Goal: Information Seeking & Learning: Learn about a topic

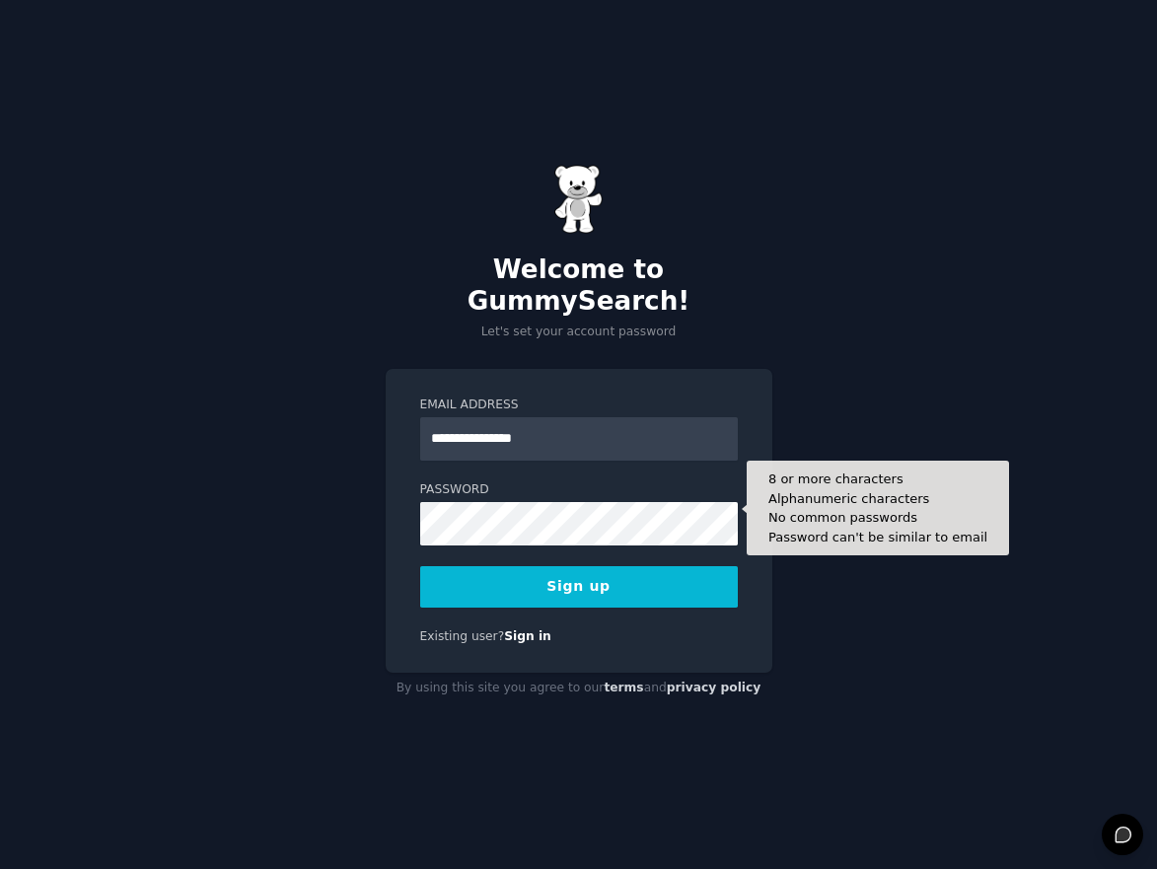
type input "**********"
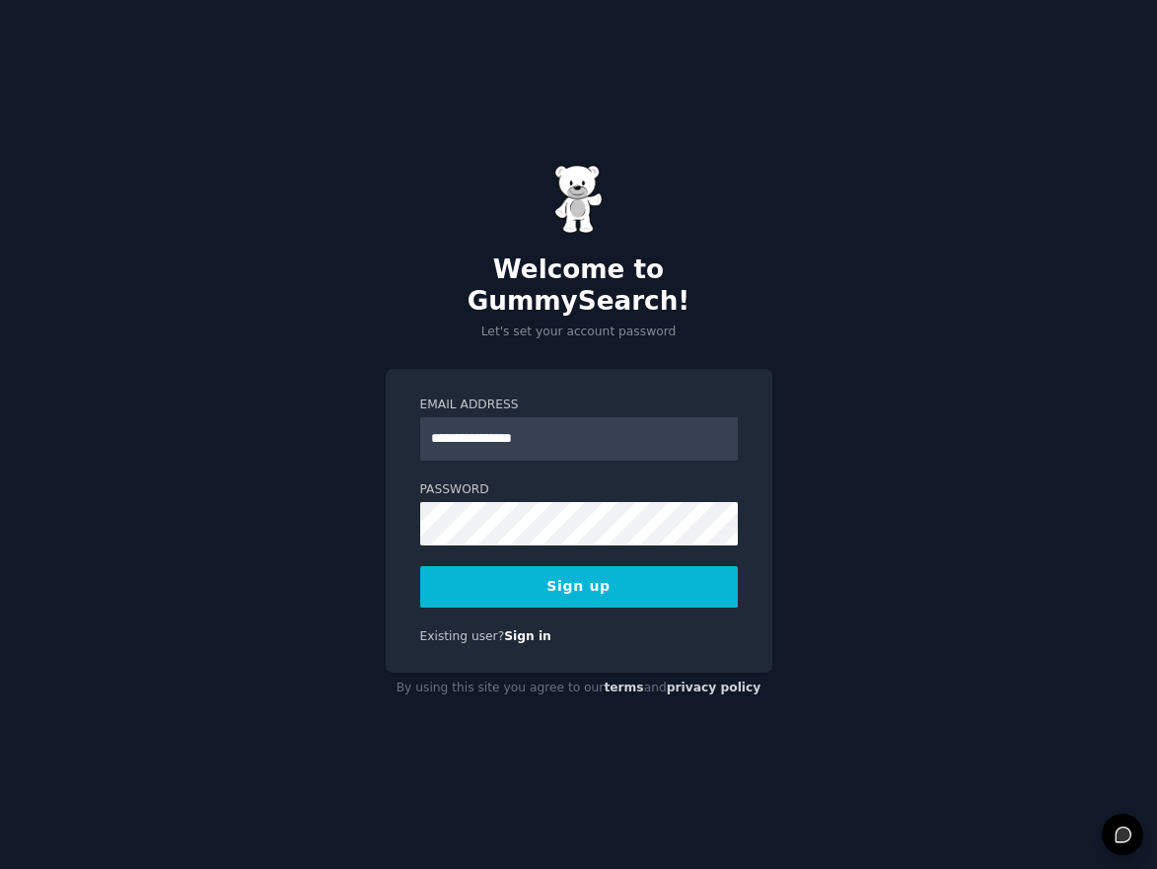
click at [598, 580] on button "Sign up" at bounding box center [579, 586] width 318 height 41
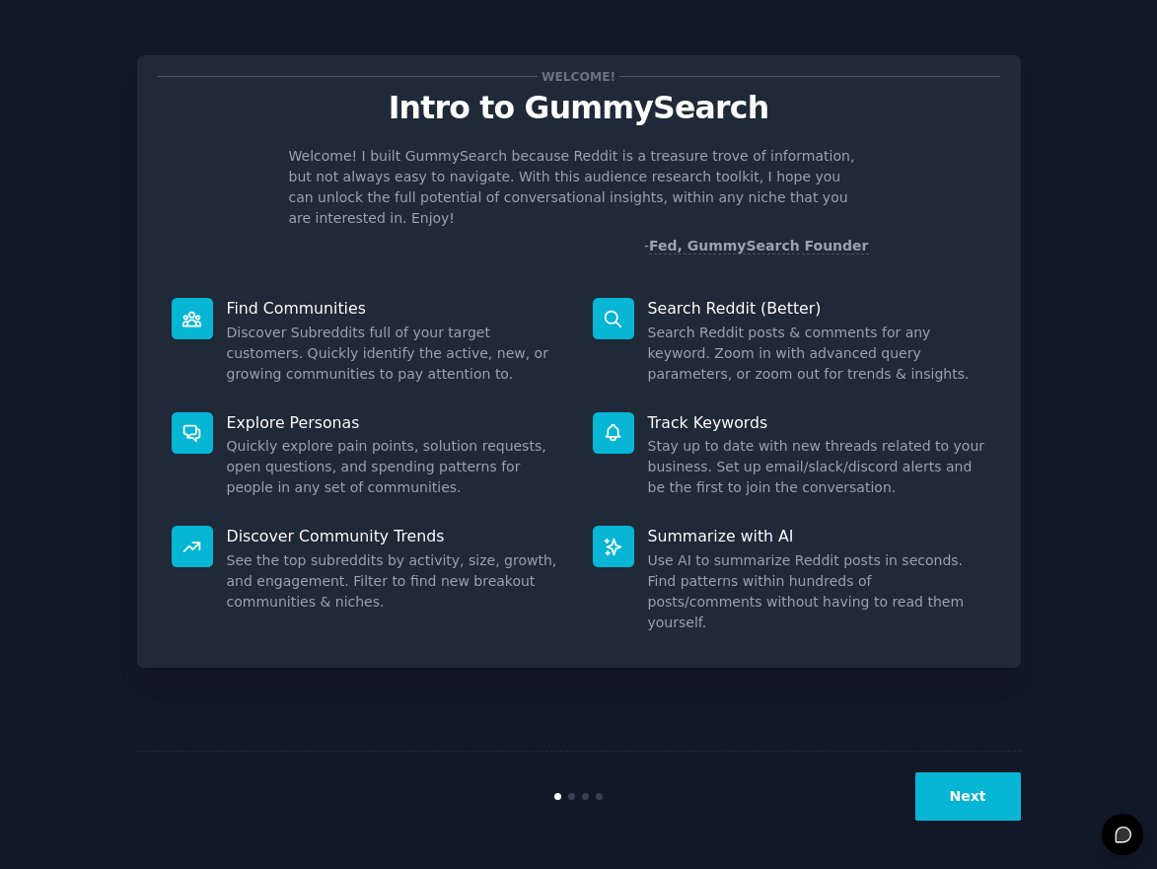
click at [956, 797] on button "Next" at bounding box center [969, 797] width 106 height 48
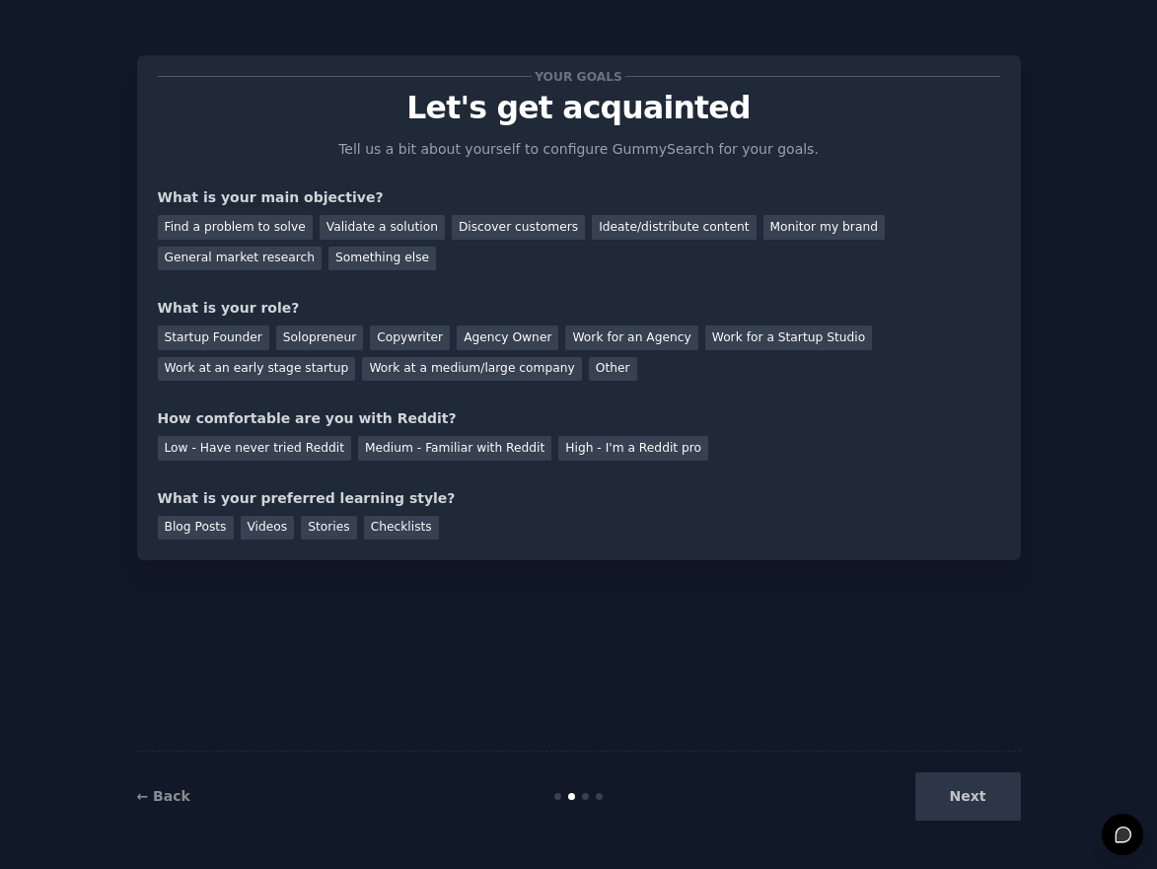
click at [957, 794] on div "Next" at bounding box center [873, 797] width 295 height 48
click at [275, 223] on div "Find a problem to solve" at bounding box center [235, 227] width 155 height 25
click at [589, 364] on div "Other" at bounding box center [613, 369] width 48 height 25
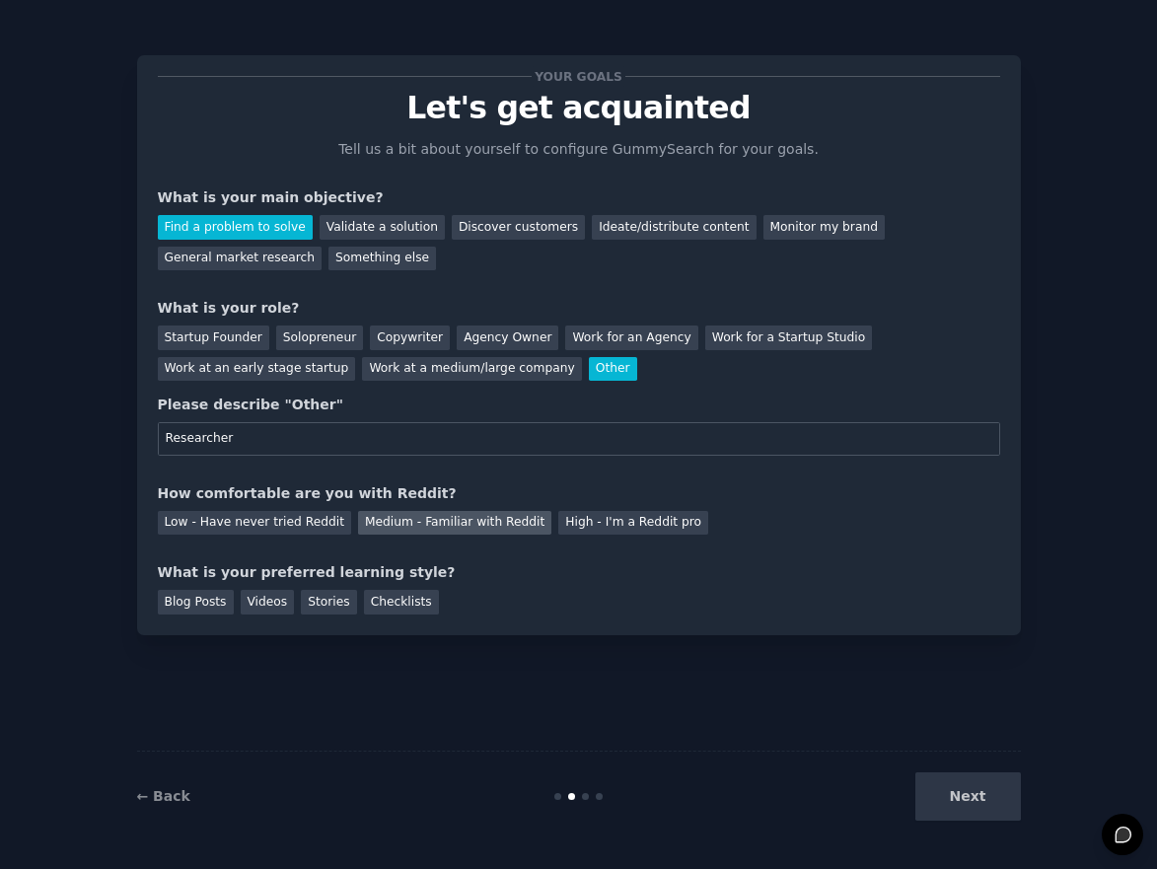
type input "Researcher"
click at [363, 519] on div "Medium - Familiar with Reddit" at bounding box center [454, 523] width 193 height 25
click at [217, 604] on div "Blog Posts" at bounding box center [196, 602] width 76 height 25
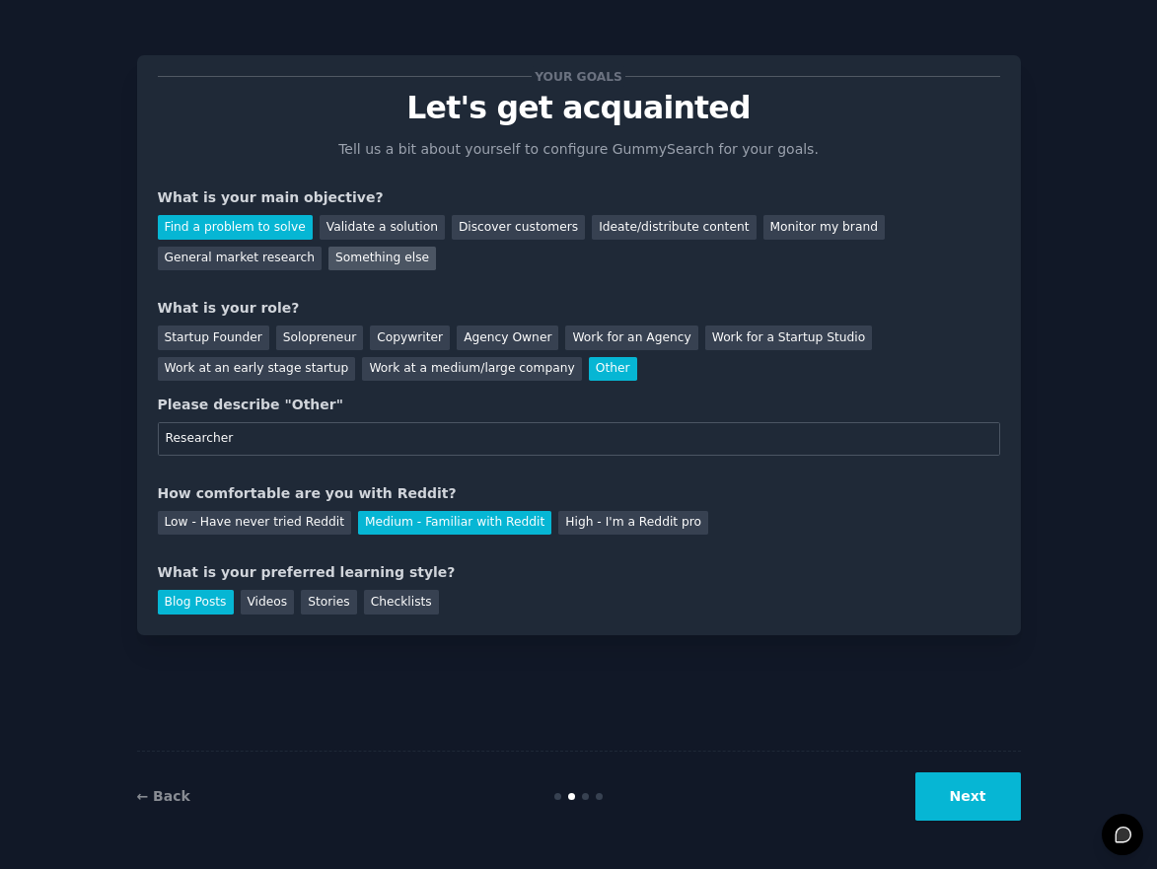
click at [377, 263] on div "Something else" at bounding box center [383, 259] width 108 height 25
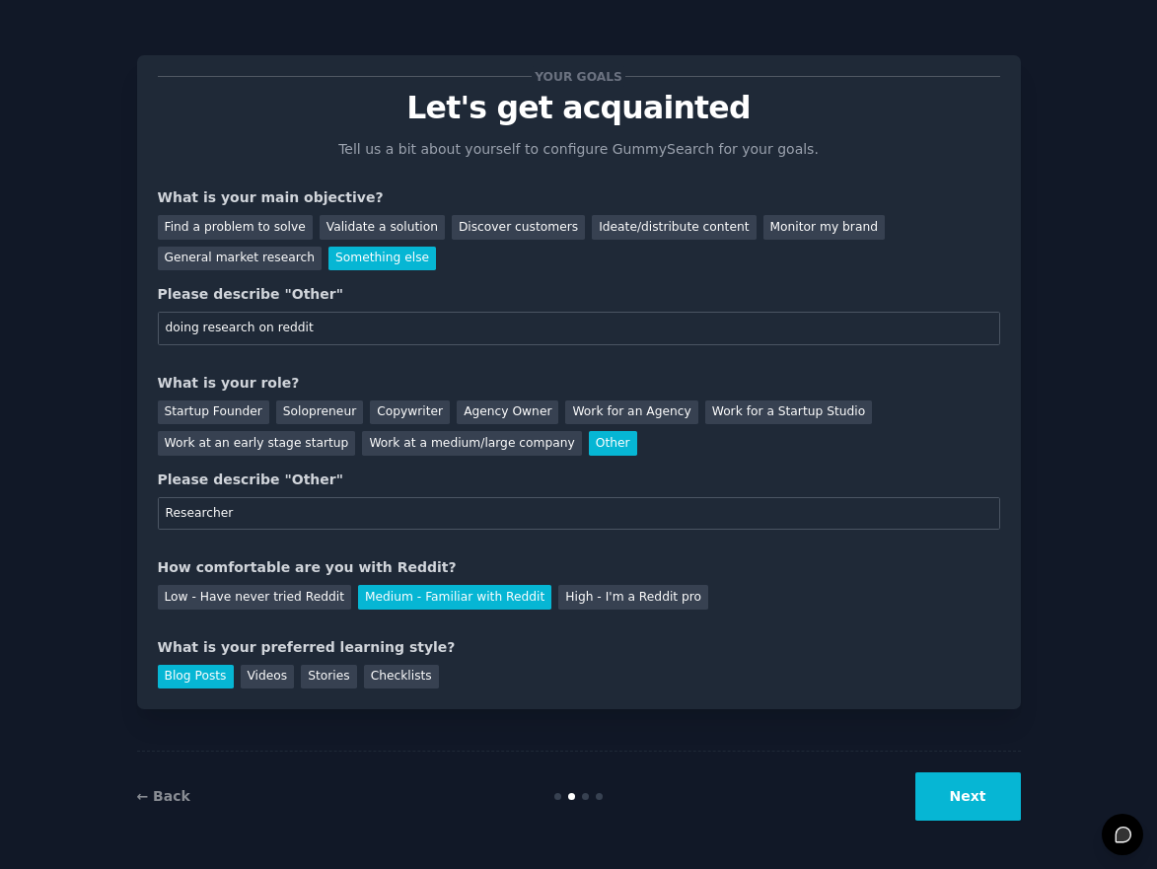
type input "doing research on reddit"
click at [982, 802] on button "Next" at bounding box center [969, 797] width 106 height 48
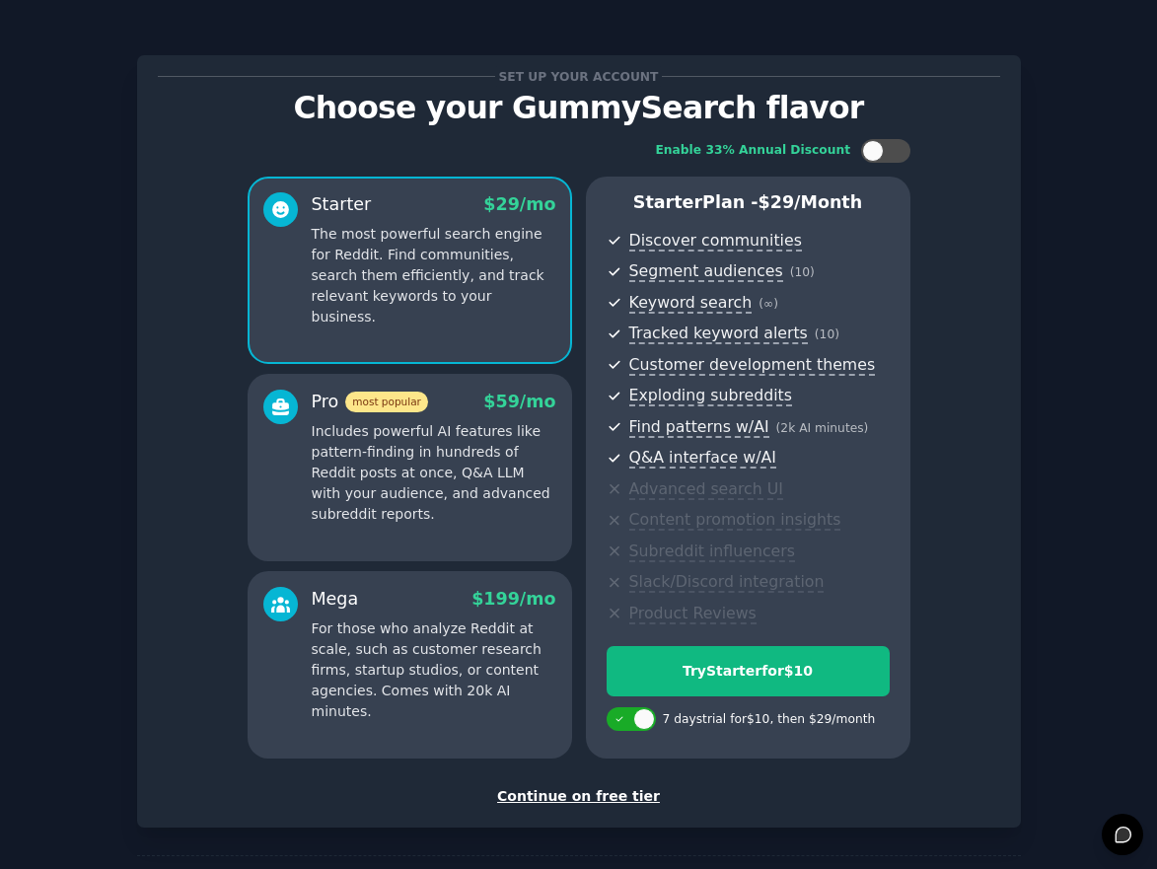
click at [609, 793] on div "Continue on free tier" at bounding box center [579, 796] width 843 height 21
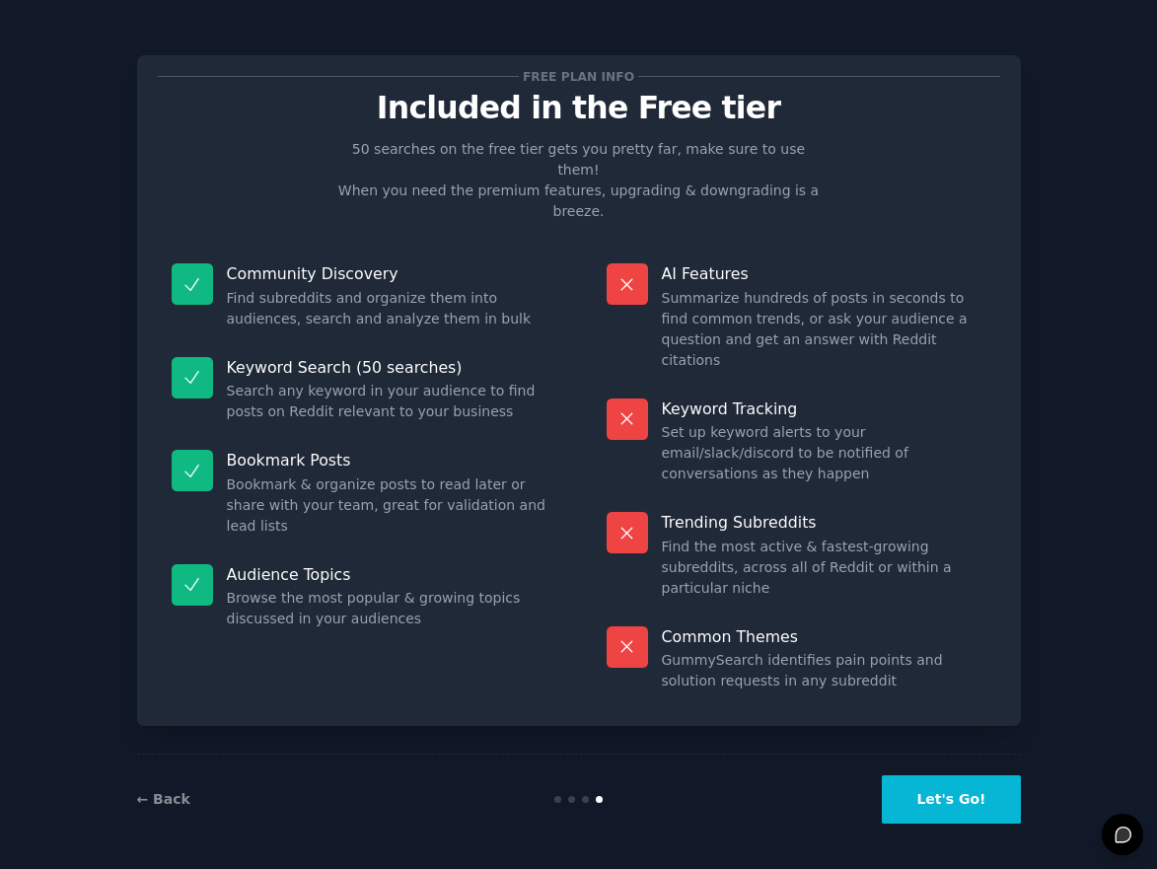
click at [934, 804] on button "Let's Go!" at bounding box center [951, 800] width 138 height 48
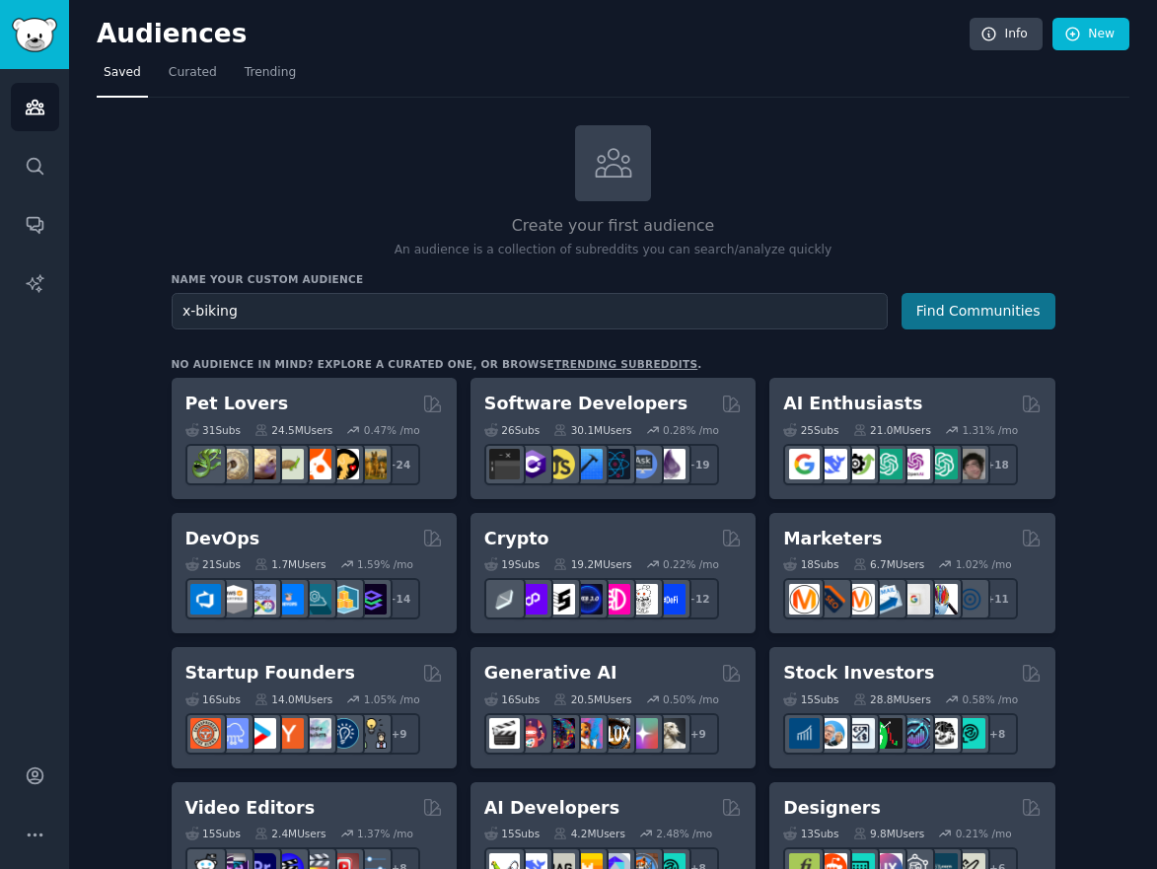
type input "x-biking"
click at [1008, 296] on button "Find Communities" at bounding box center [979, 311] width 154 height 37
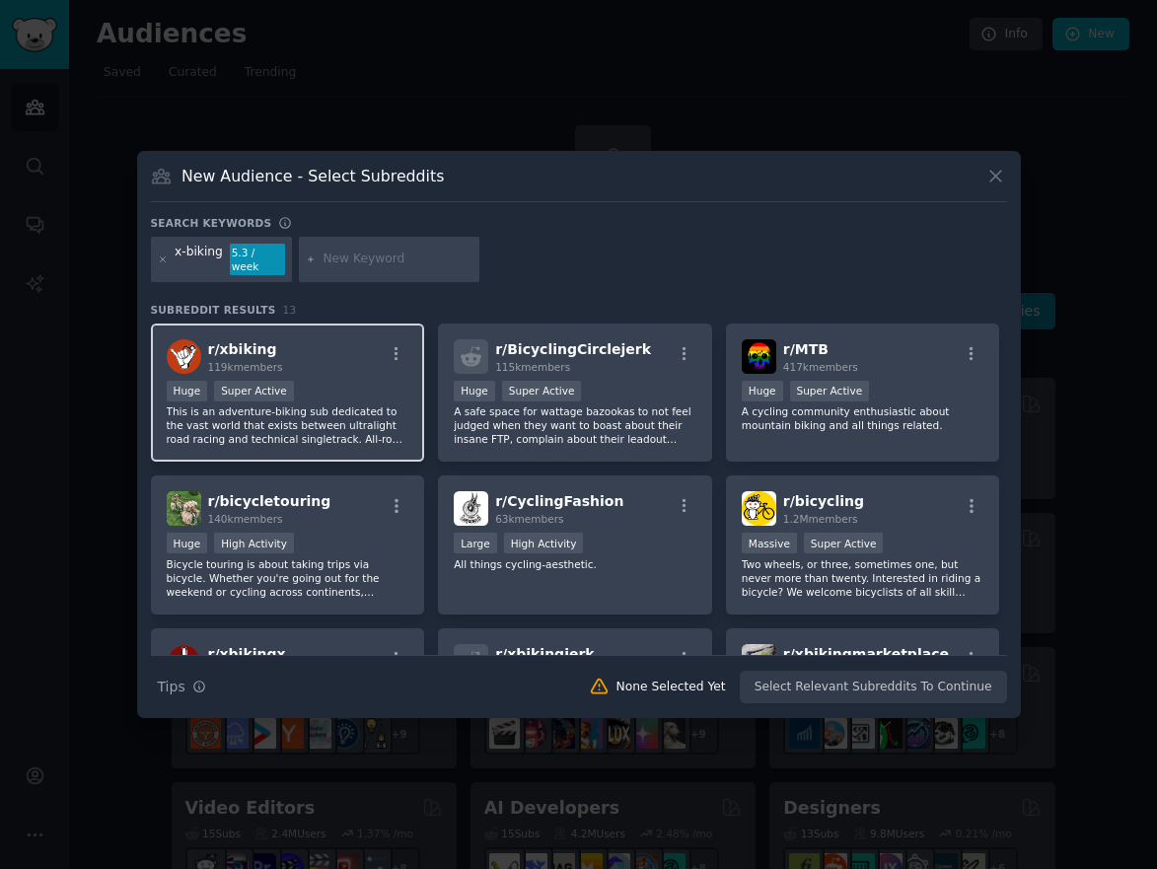
click at [235, 344] on span "r/ xbiking" at bounding box center [242, 349] width 69 height 16
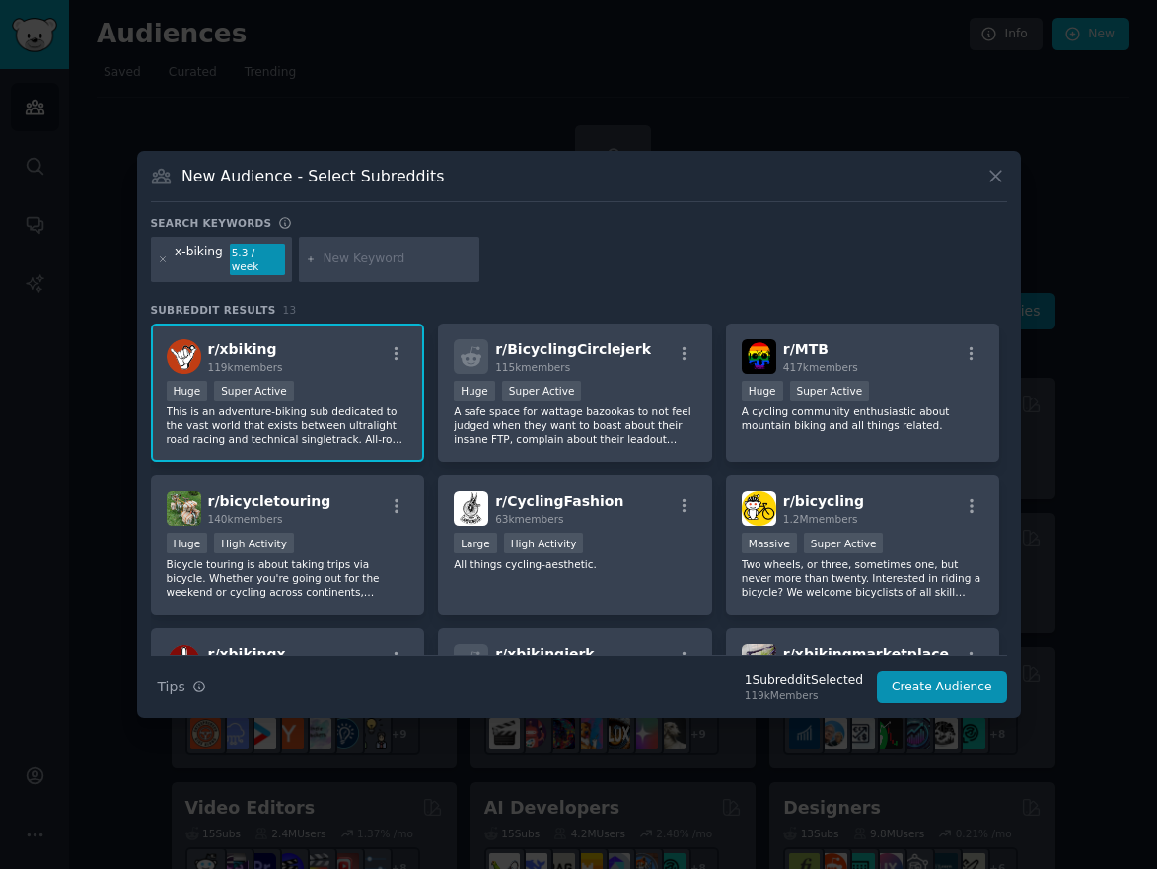
click at [235, 344] on span "r/ xbiking" at bounding box center [242, 349] width 69 height 16
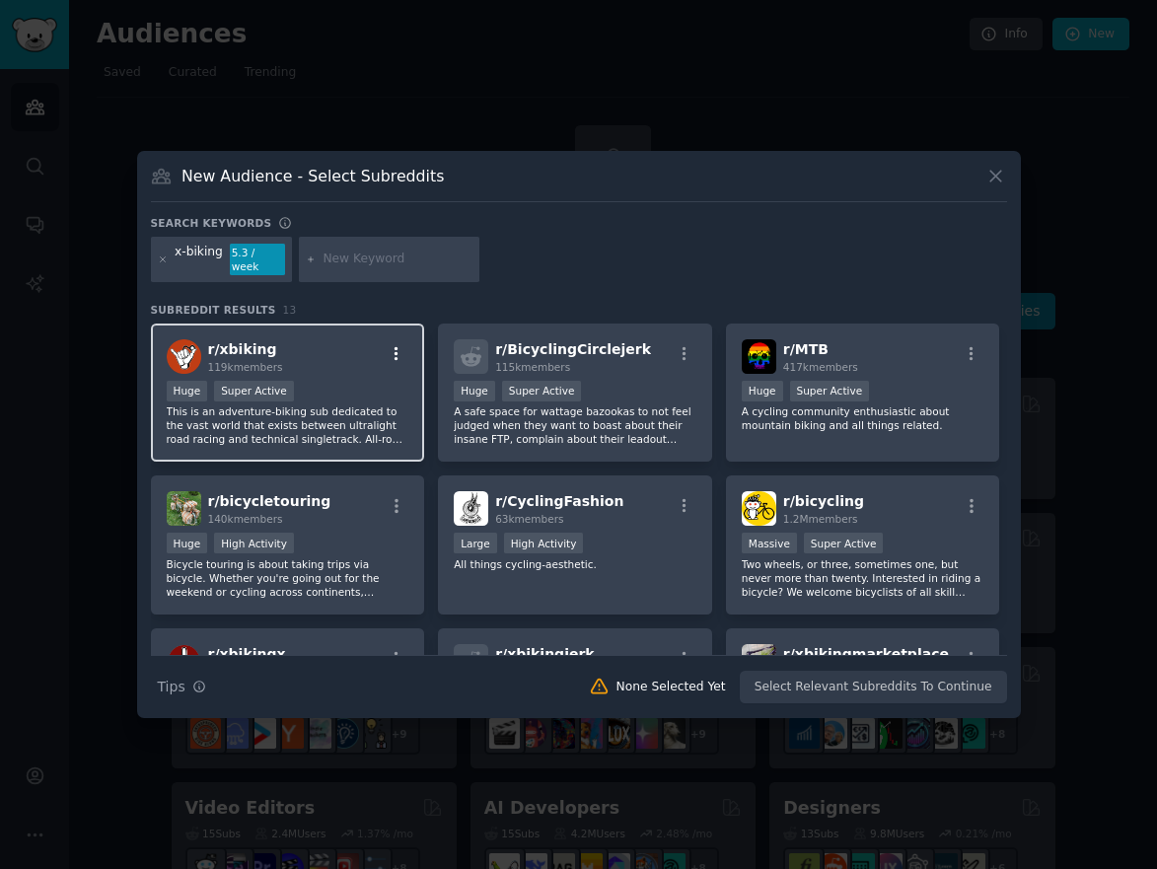
click at [392, 345] on icon "button" at bounding box center [397, 354] width 18 height 18
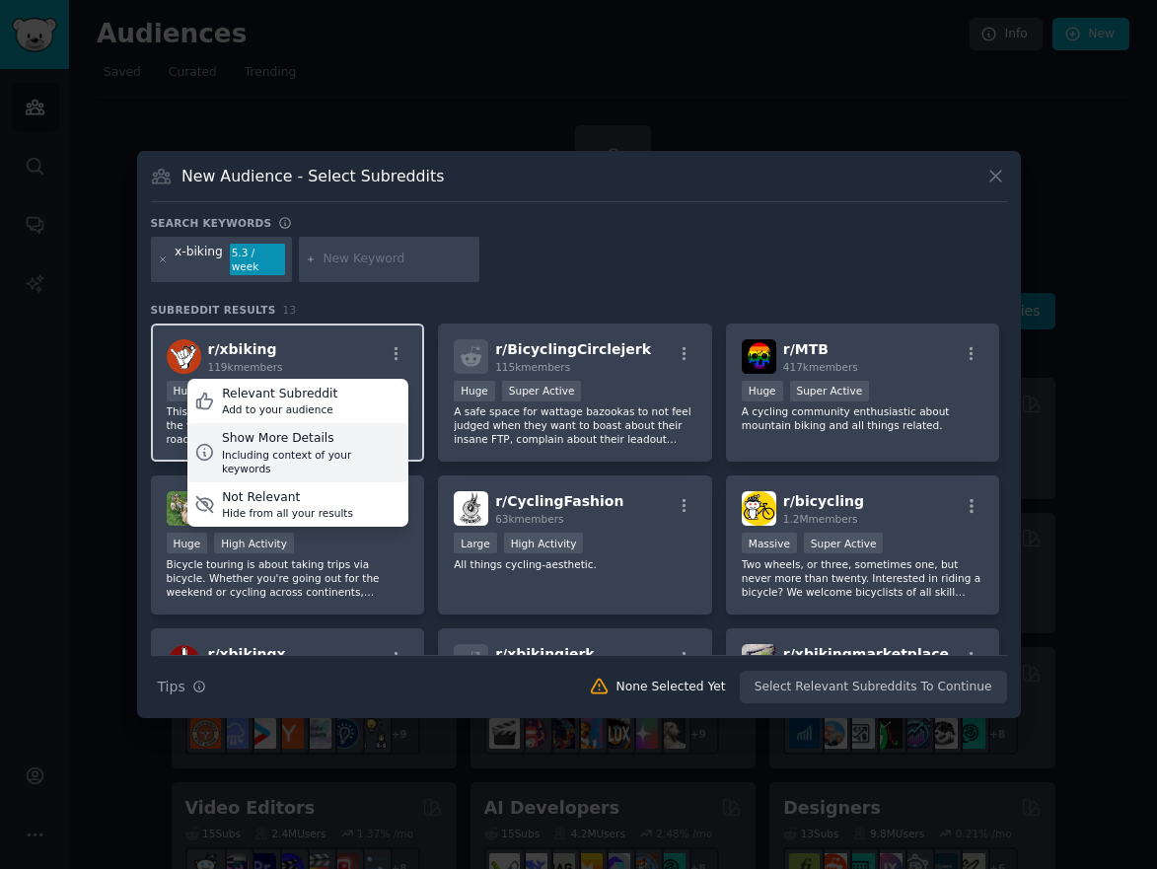
click at [304, 434] on div "Show More Details" at bounding box center [312, 439] width 180 height 18
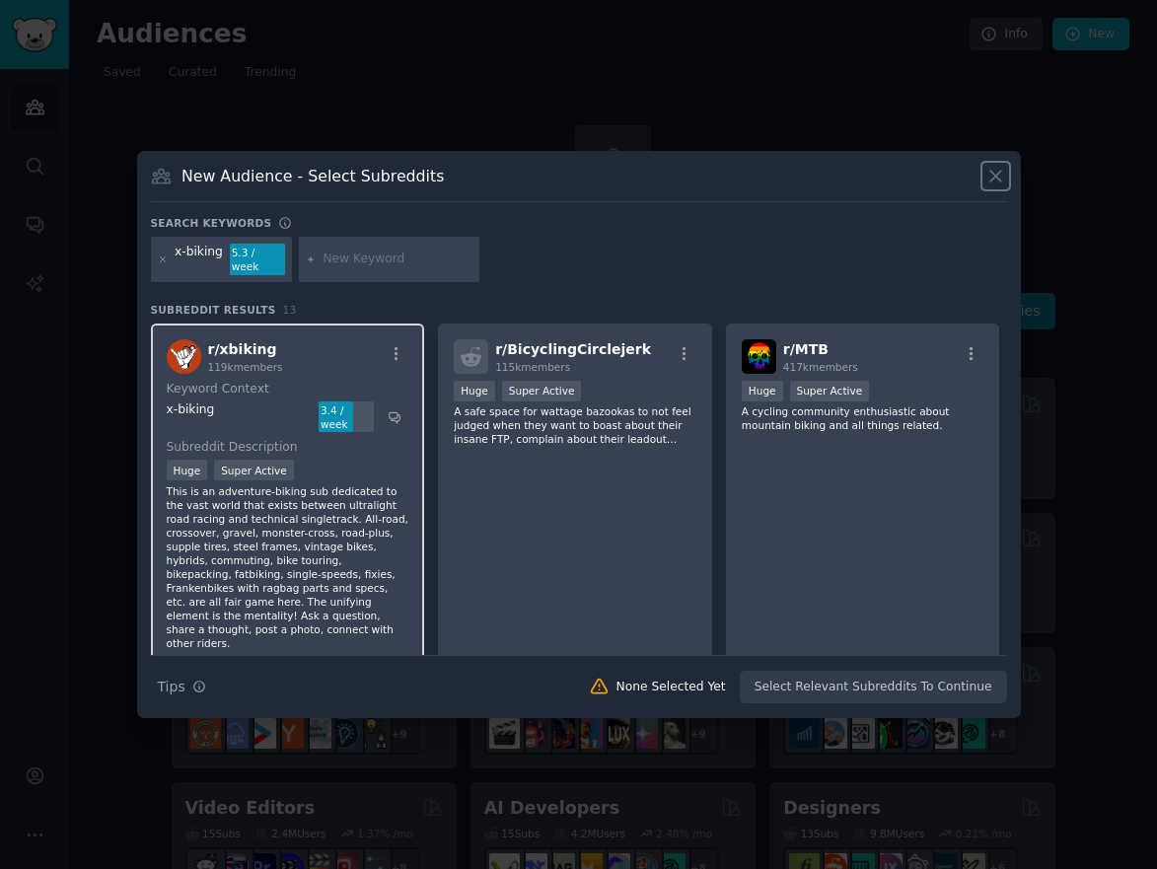
click at [994, 183] on icon at bounding box center [996, 177] width 11 height 11
